Goal: Task Accomplishment & Management: Complete application form

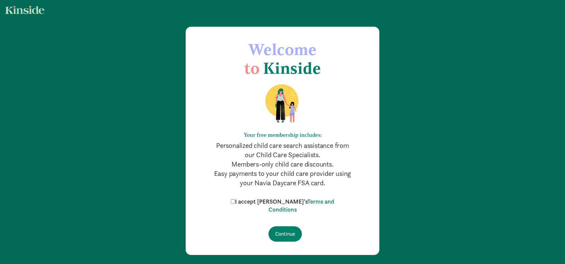
click at [285, 202] on label "I accept [PERSON_NAME]'s Terms and Conditions" at bounding box center [282, 206] width 107 height 16
click at [235, 202] on input "I accept [PERSON_NAME]'s Terms and Conditions" at bounding box center [233, 201] width 4 height 4
checkbox input "true"
click at [284, 239] on input "Continue" at bounding box center [284, 233] width 33 height 15
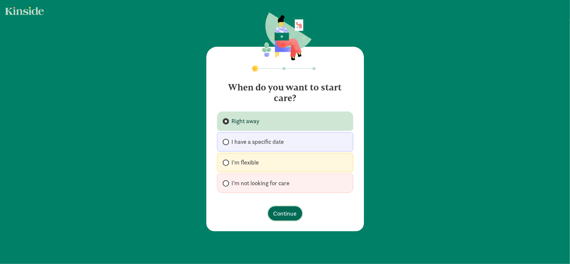
click at [284, 213] on span "Continue" at bounding box center [284, 213] width 23 height 9
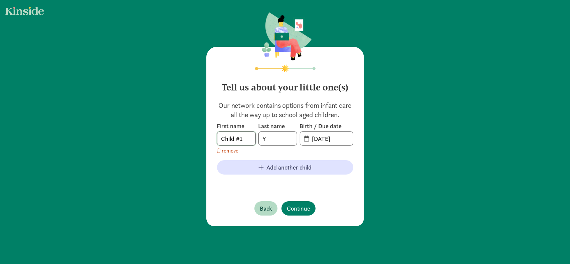
drag, startPoint x: 248, startPoint y: 136, endPoint x: 208, endPoint y: 134, distance: 40.4
click at [208, 134] on div "Tell us about your little one(s) Our network contains options from infant care …" at bounding box center [284, 137] width 157 height 180
type input "Thanos"
type input "Anastassiou"
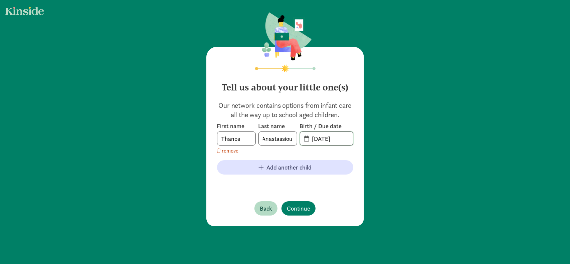
scroll to position [0, 0]
type input "[DATE]"
click at [299, 211] on span "Continue" at bounding box center [298, 208] width 23 height 9
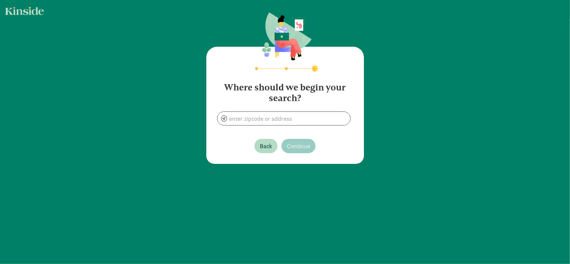
click at [284, 111] on section "Where should we begin your search?" at bounding box center [285, 101] width 136 height 49
click at [282, 116] on input at bounding box center [283, 118] width 133 height 13
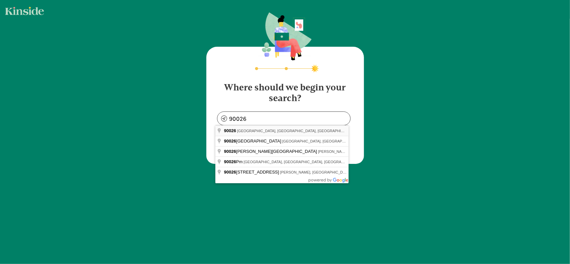
type input "[GEOGRAPHIC_DATA], [GEOGRAPHIC_DATA]"
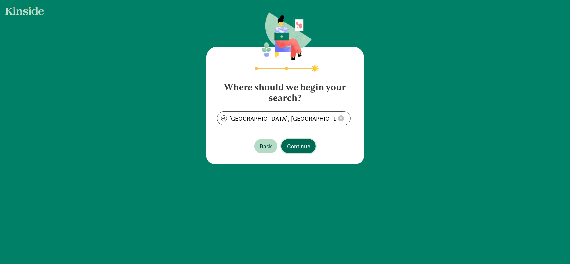
click at [305, 149] on span "Continue" at bounding box center [298, 145] width 23 height 9
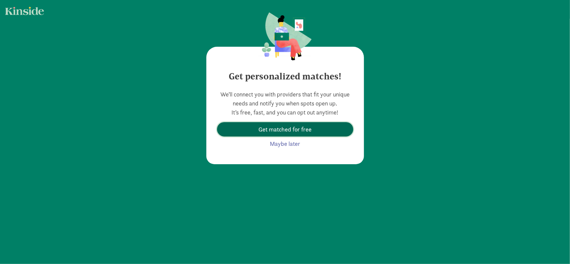
click at [308, 130] on span "Get matched for free" at bounding box center [284, 129] width 53 height 9
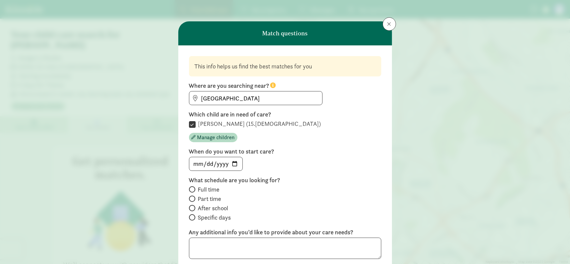
scroll to position [33, 0]
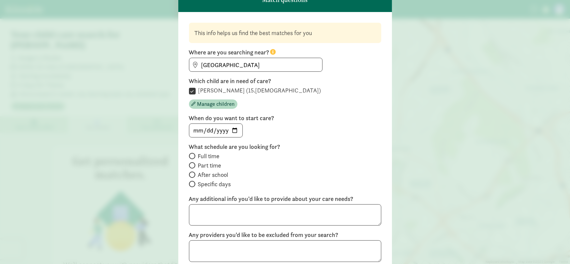
click at [192, 156] on span at bounding box center [192, 156] width 6 height 6
click at [192, 156] on input "Full time" at bounding box center [191, 156] width 4 height 4
radio input "true"
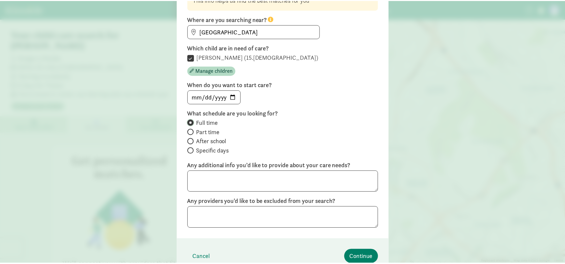
scroll to position [98, 0]
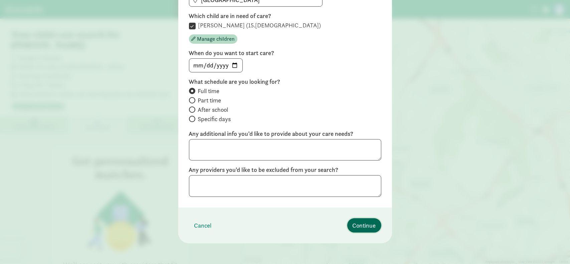
click at [366, 226] on span "Continue" at bounding box center [363, 225] width 23 height 9
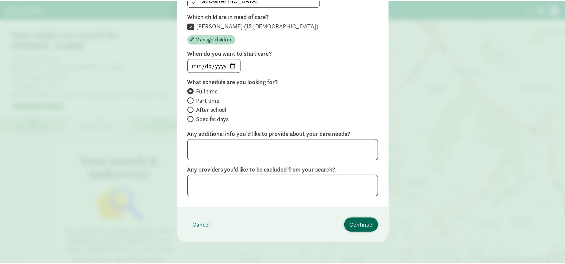
scroll to position [9, 0]
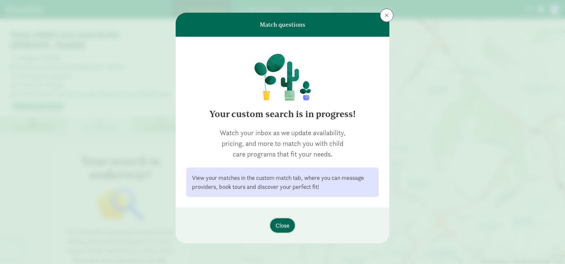
click at [284, 221] on span "Close" at bounding box center [282, 225] width 14 height 9
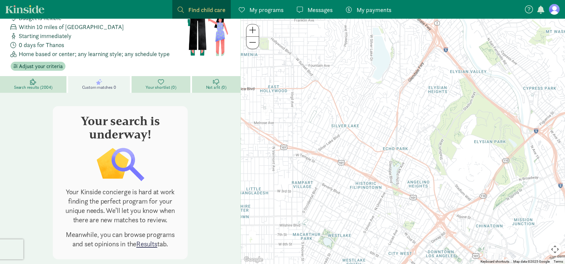
scroll to position [44, 0]
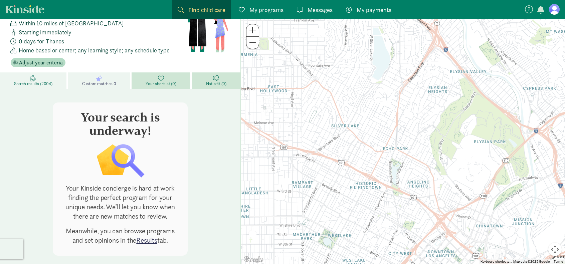
click at [49, 81] on span "Search results (2004)" at bounding box center [33, 83] width 38 height 5
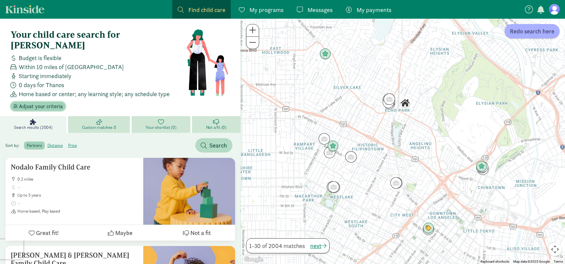
click at [56, 102] on span "Adjust your criteria" at bounding box center [41, 106] width 44 height 8
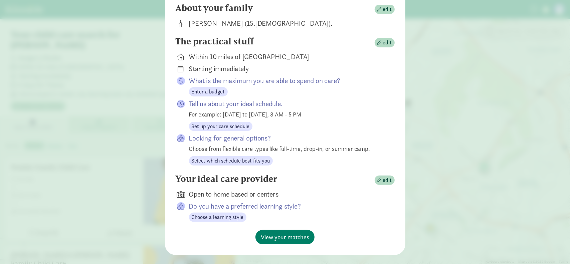
scroll to position [85, 0]
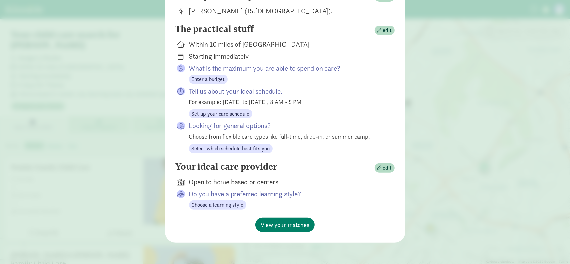
click at [233, 179] on div "Open to home based or centers" at bounding box center [286, 181] width 195 height 9
click at [375, 167] on button "edit" at bounding box center [384, 167] width 20 height 9
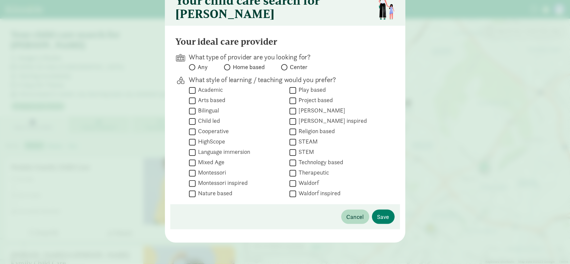
scroll to position [38, 0]
click at [284, 68] on span at bounding box center [284, 67] width 6 height 6
click at [284, 68] on input "Center" at bounding box center [283, 67] width 4 height 4
radio input "true"
click at [378, 217] on span "Save" at bounding box center [383, 216] width 12 height 9
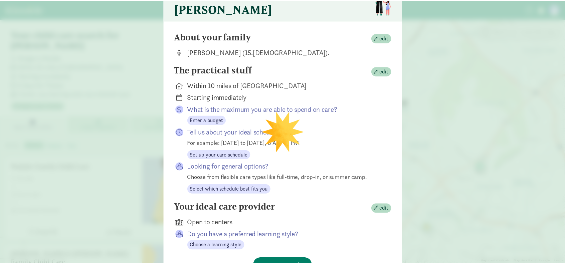
scroll to position [85, 0]
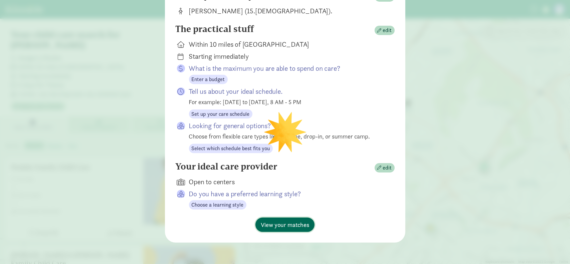
click at [300, 227] on span "View your matches" at bounding box center [285, 224] width 48 height 9
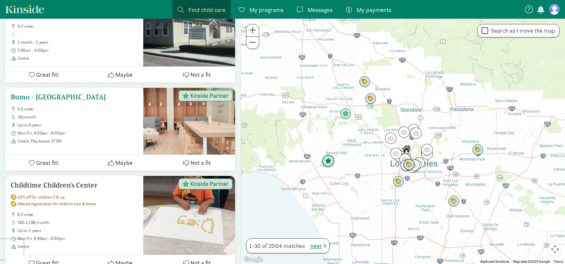
scroll to position [467, 0]
